Goal: Navigation & Orientation: Find specific page/section

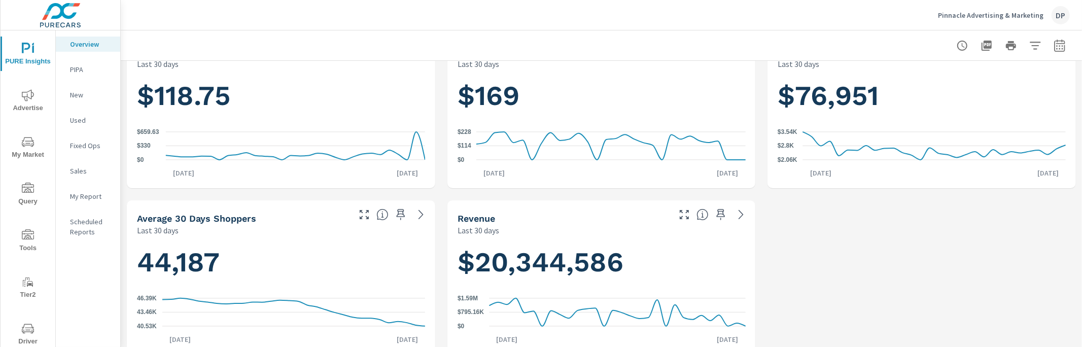
scroll to position [214, 0]
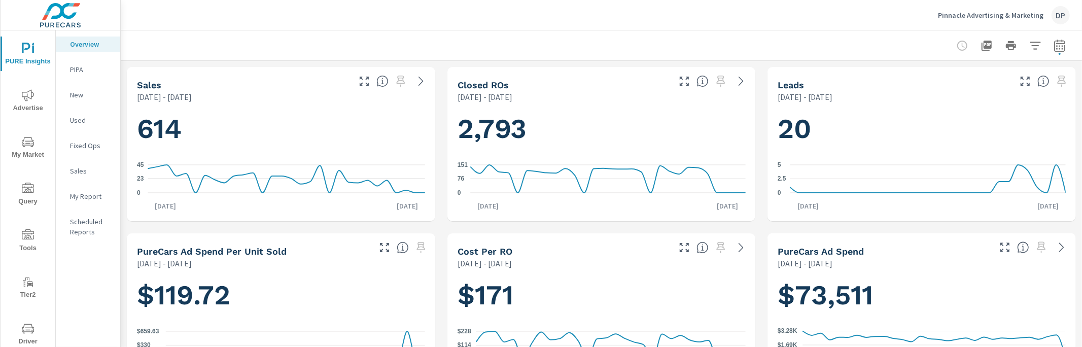
scroll to position [1, 0]
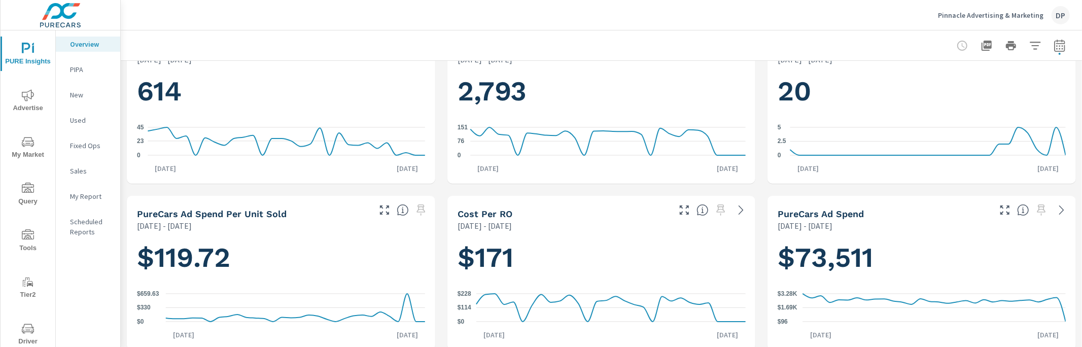
scroll to position [1, 0]
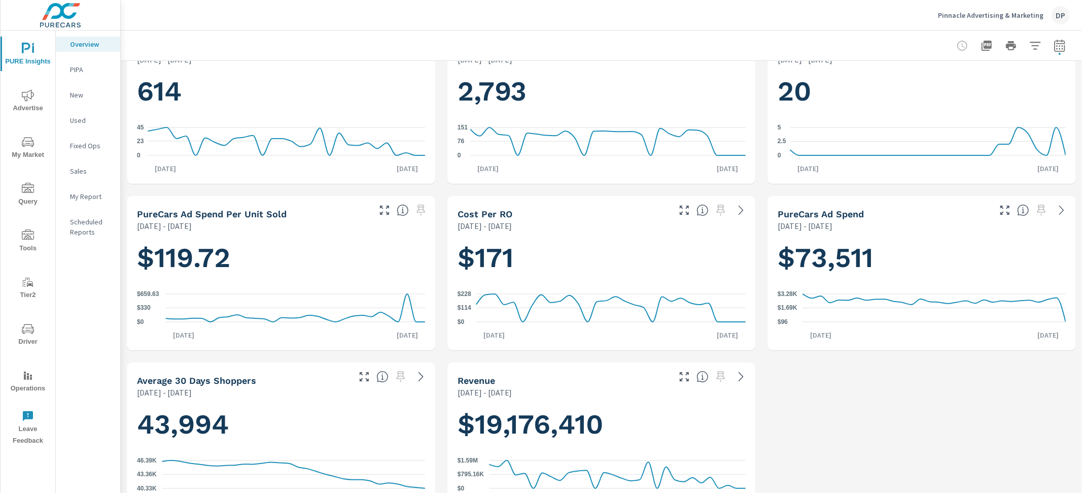
click at [74, 69] on p "PIPA" at bounding box center [91, 69] width 42 height 10
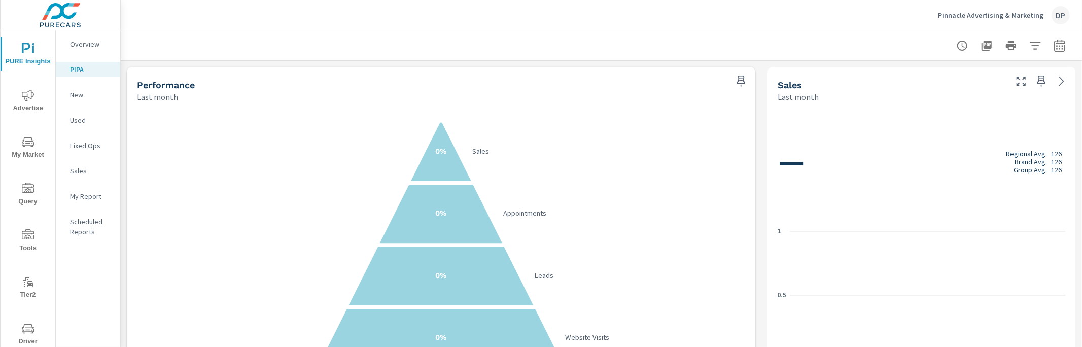
click at [274, 290] on icon "0% Sales 0% Appointments 0% Leads 0% Website Visits" at bounding box center [441, 245] width 609 height 249
click at [74, 45] on p "Overview" at bounding box center [91, 44] width 42 height 10
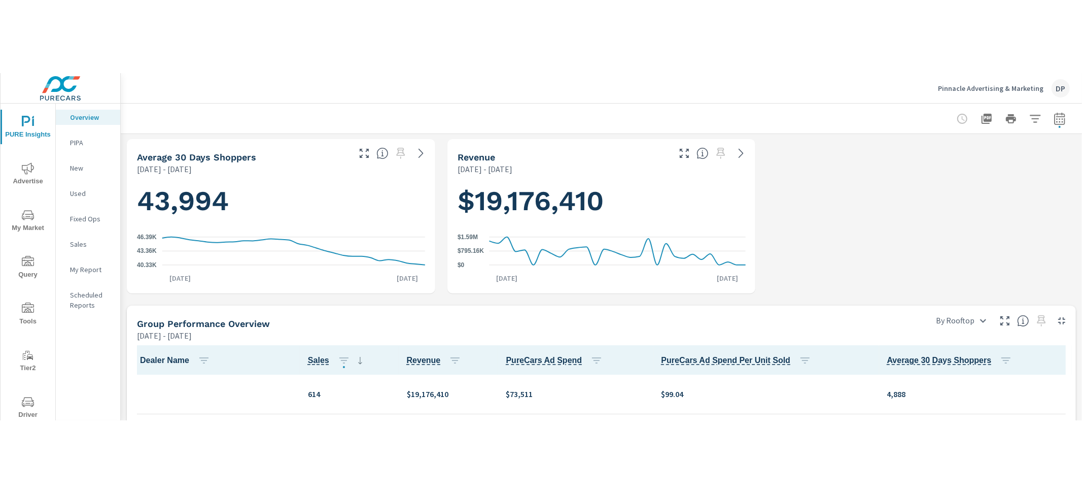
scroll to position [324, 0]
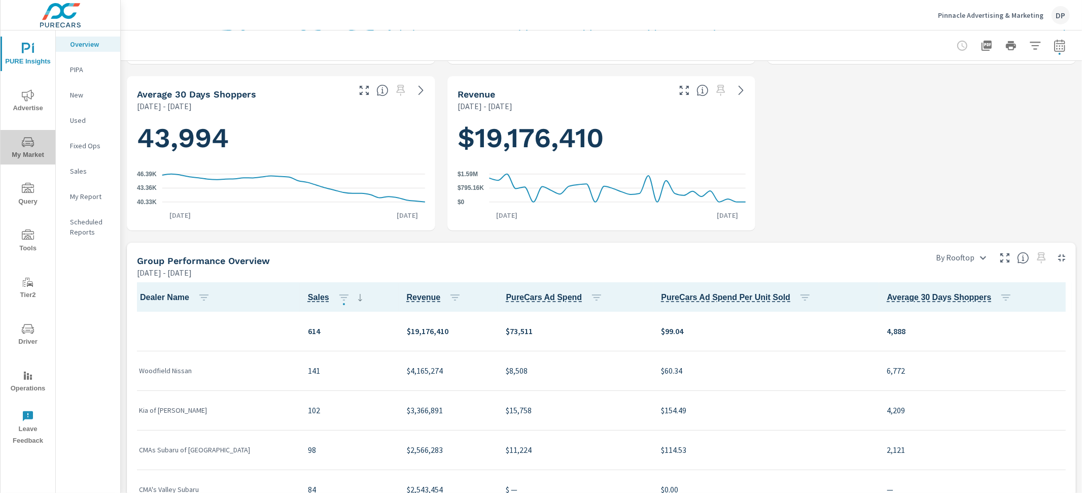
click at [41, 145] on span "My Market" at bounding box center [28, 148] width 49 height 25
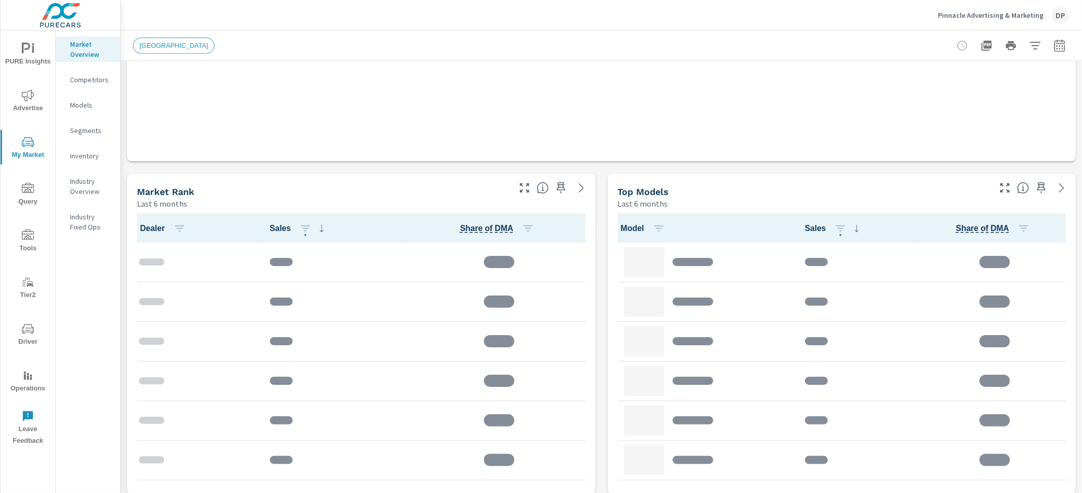
scroll to position [348, 0]
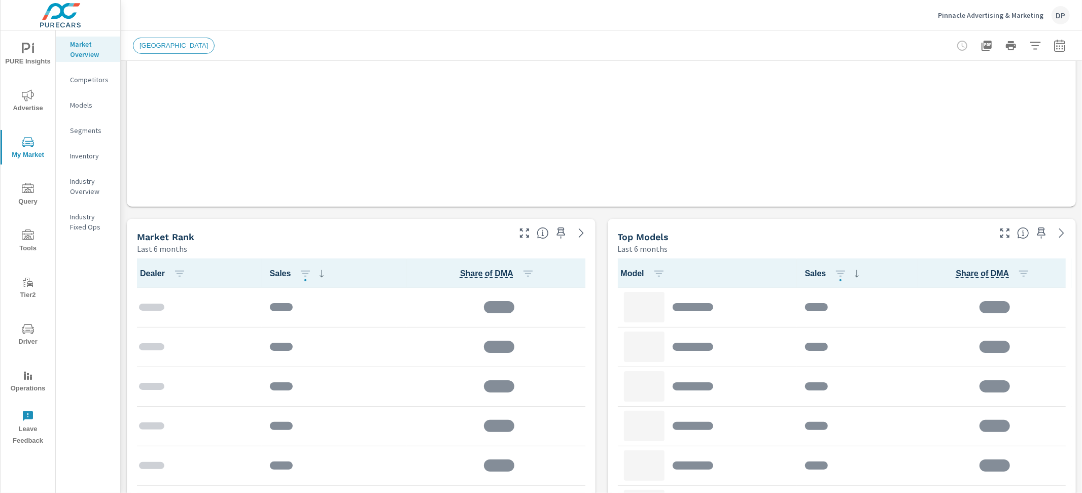
click at [15, 54] on span "PURE Insights" at bounding box center [28, 55] width 49 height 25
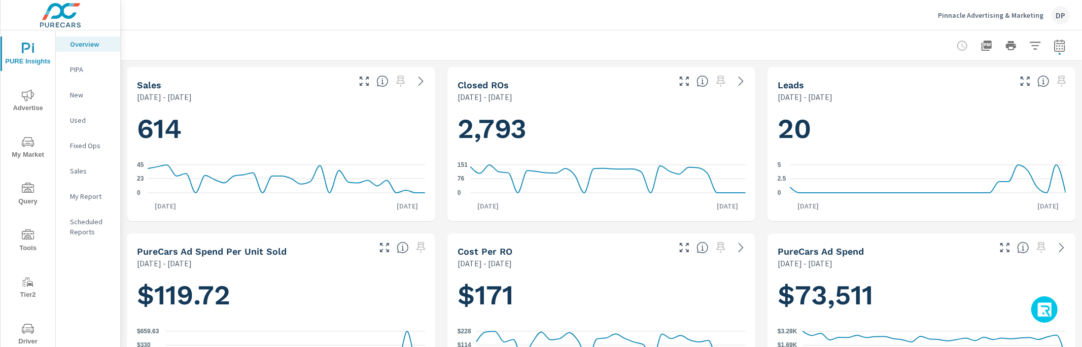
click at [96, 69] on p "PIPA" at bounding box center [91, 69] width 42 height 10
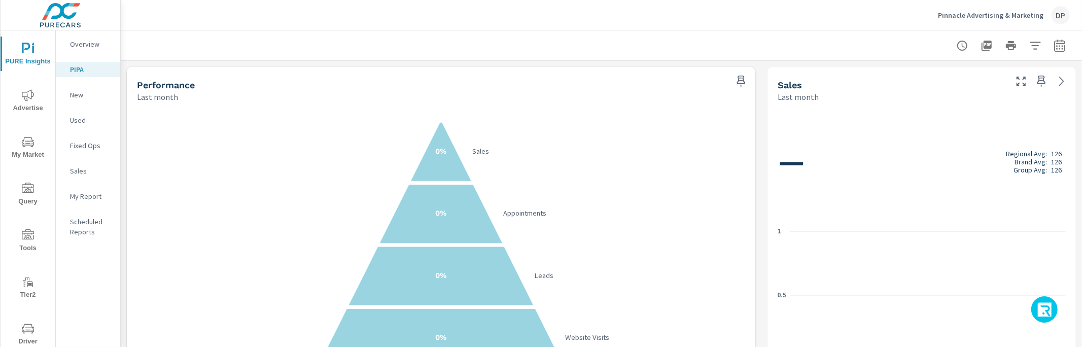
click at [96, 48] on p "Overview" at bounding box center [91, 44] width 42 height 10
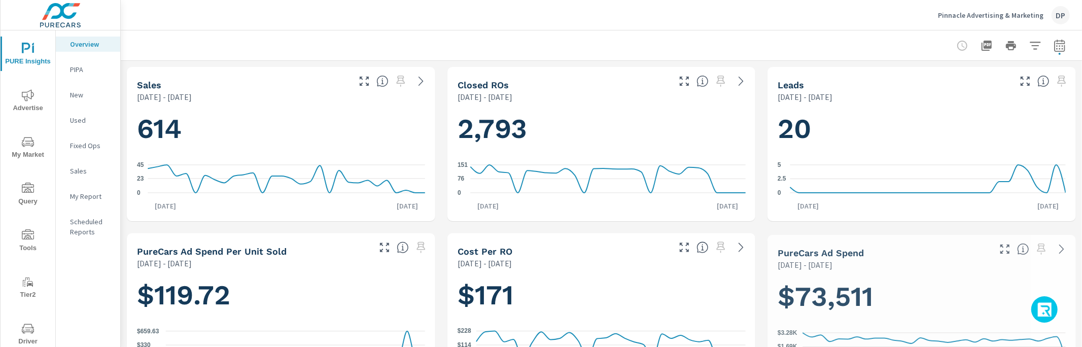
scroll to position [1, 0]
click at [1046, 315] on icon "button" at bounding box center [1046, 310] width 16 height 17
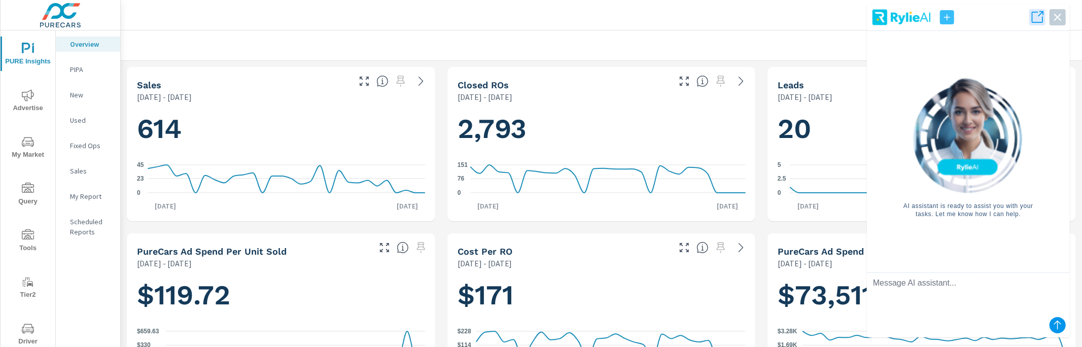
click at [944, 286] on textarea at bounding box center [968, 293] width 203 height 41
click at [1035, 19] on icon "button" at bounding box center [1038, 17] width 14 height 14
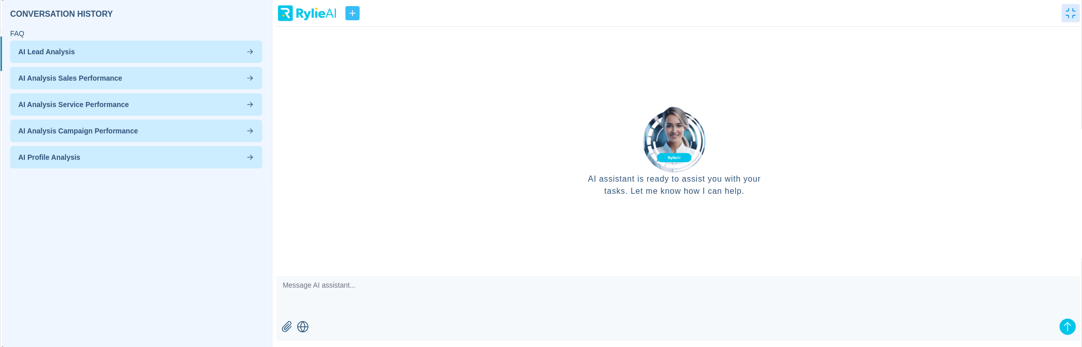
click at [132, 51] on p "AI Lead Analysis" at bounding box center [136, 52] width 236 height 10
click at [1076, 16] on icon "button" at bounding box center [1071, 13] width 10 height 10
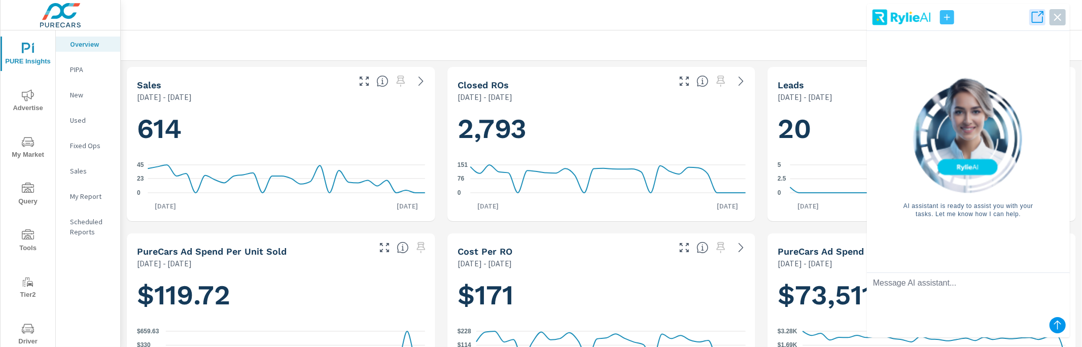
click at [656, 57] on div at bounding box center [601, 45] width 937 height 30
click at [1057, 15] on icon "button" at bounding box center [1058, 16] width 14 height 14
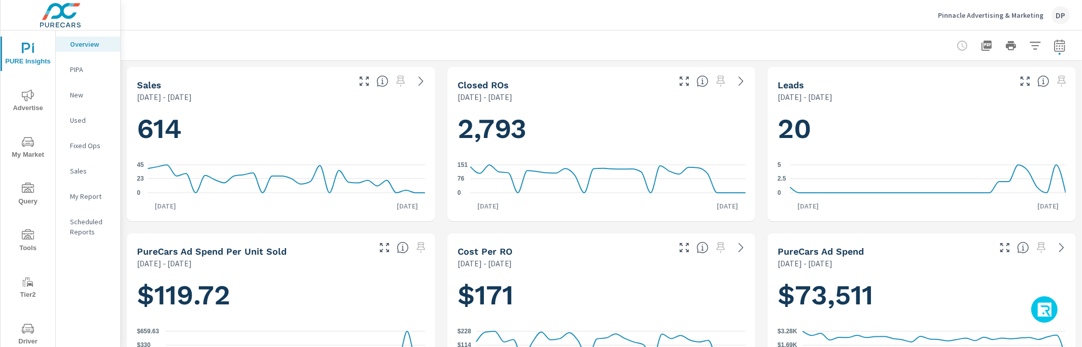
click at [1039, 313] on icon "button" at bounding box center [1046, 310] width 16 height 17
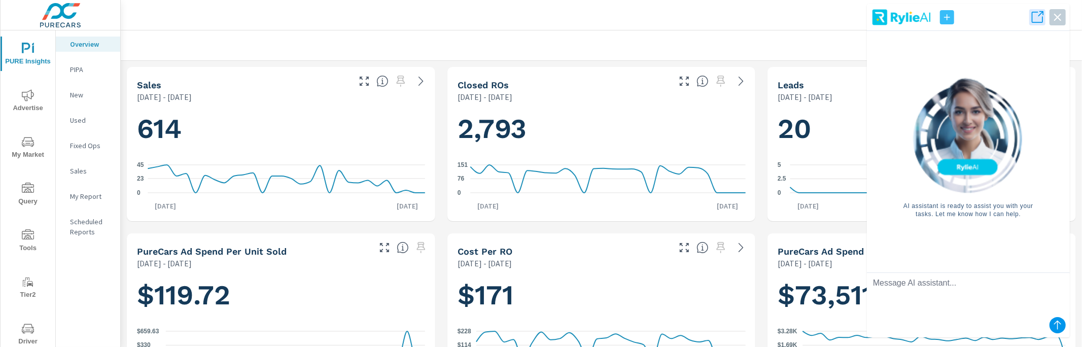
click at [1060, 16] on icon "button" at bounding box center [1058, 17] width 14 height 14
